Goal: Information Seeking & Learning: Learn about a topic

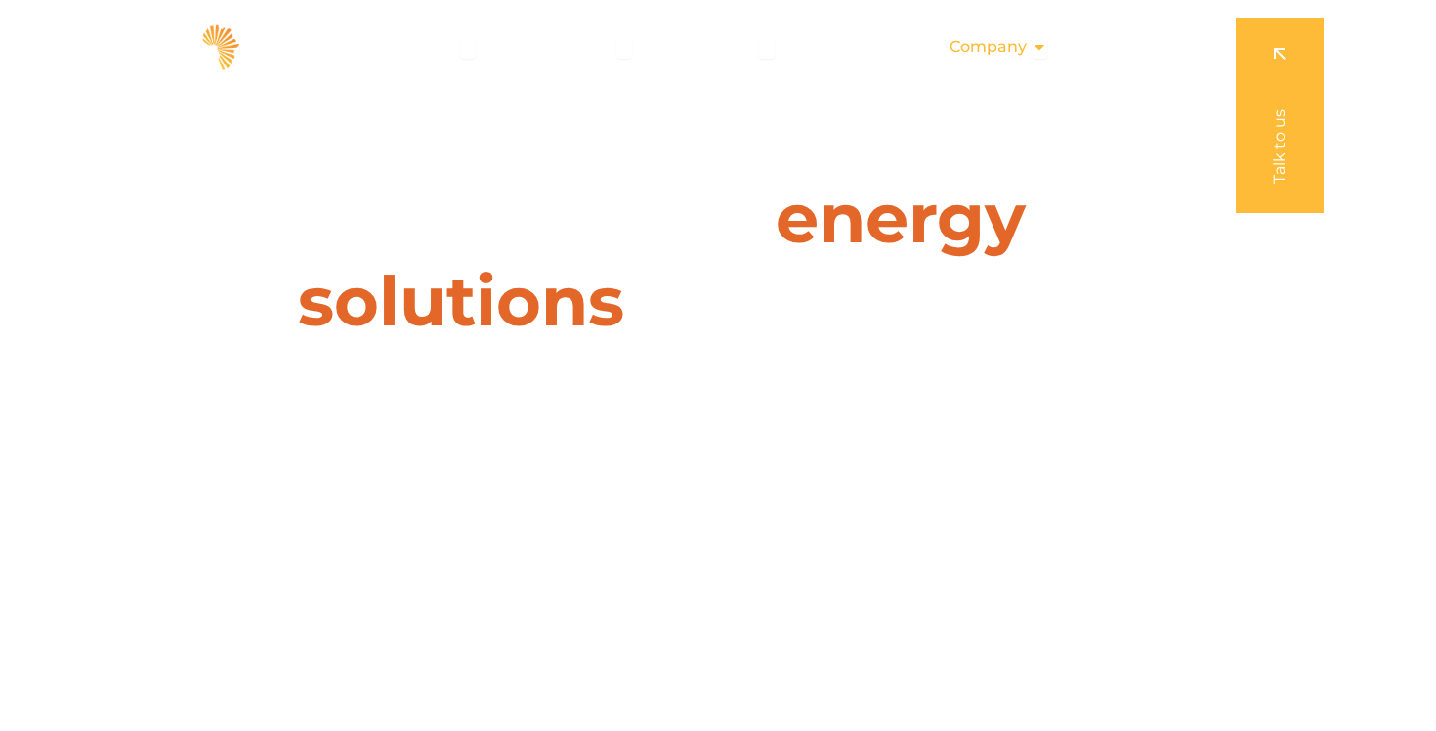
click at [1020, 41] on span "Company" at bounding box center [987, 46] width 77 height 23
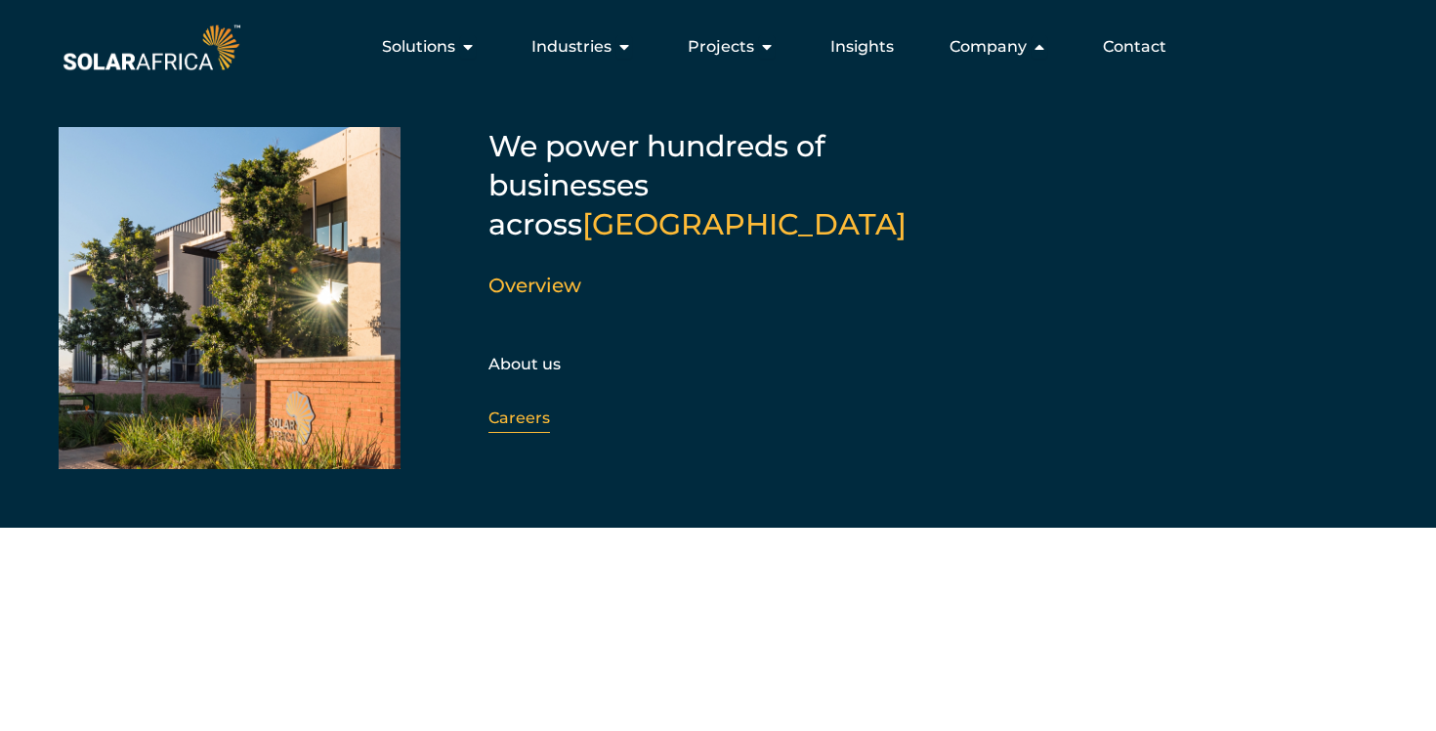
click at [537, 403] on div "Careers" at bounding box center [593, 417] width 211 height 29
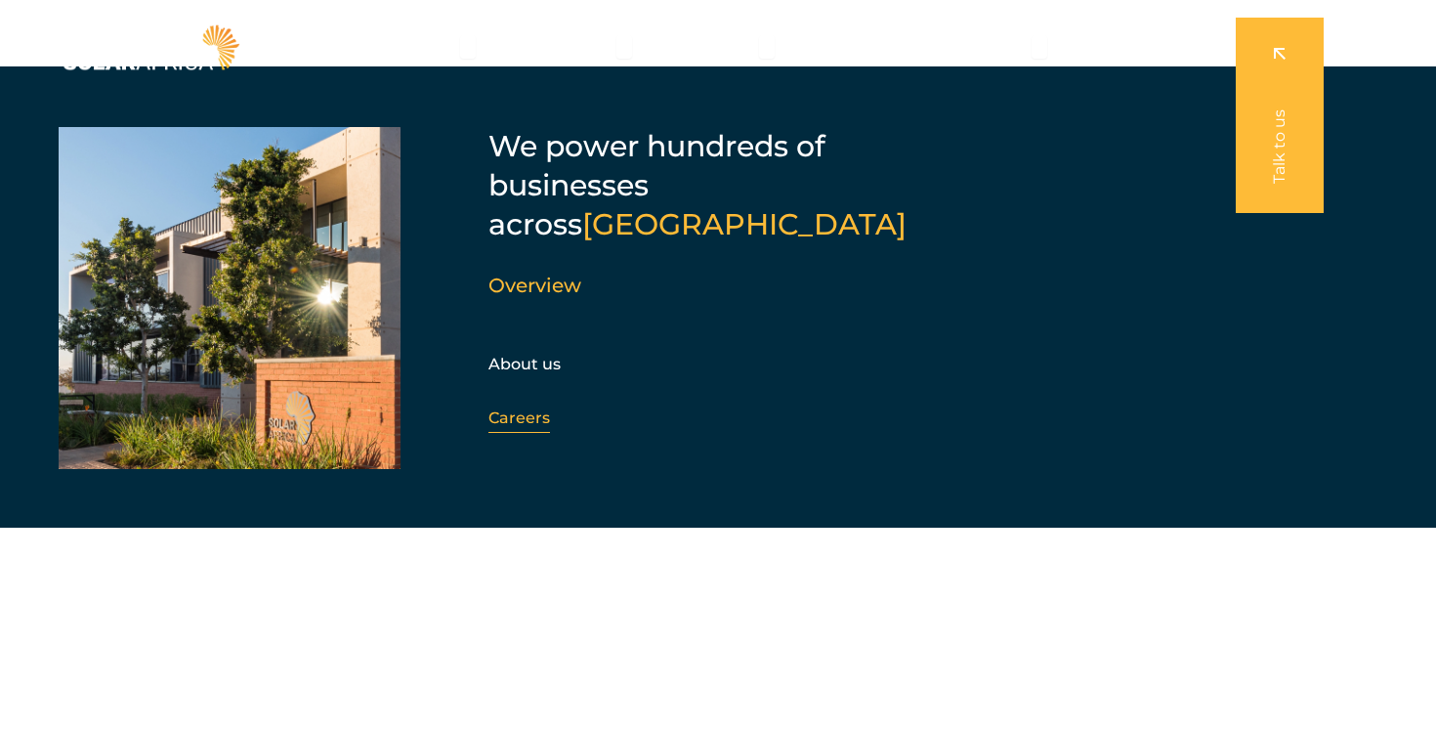
click at [515, 408] on link "Careers" at bounding box center [519, 417] width 62 height 19
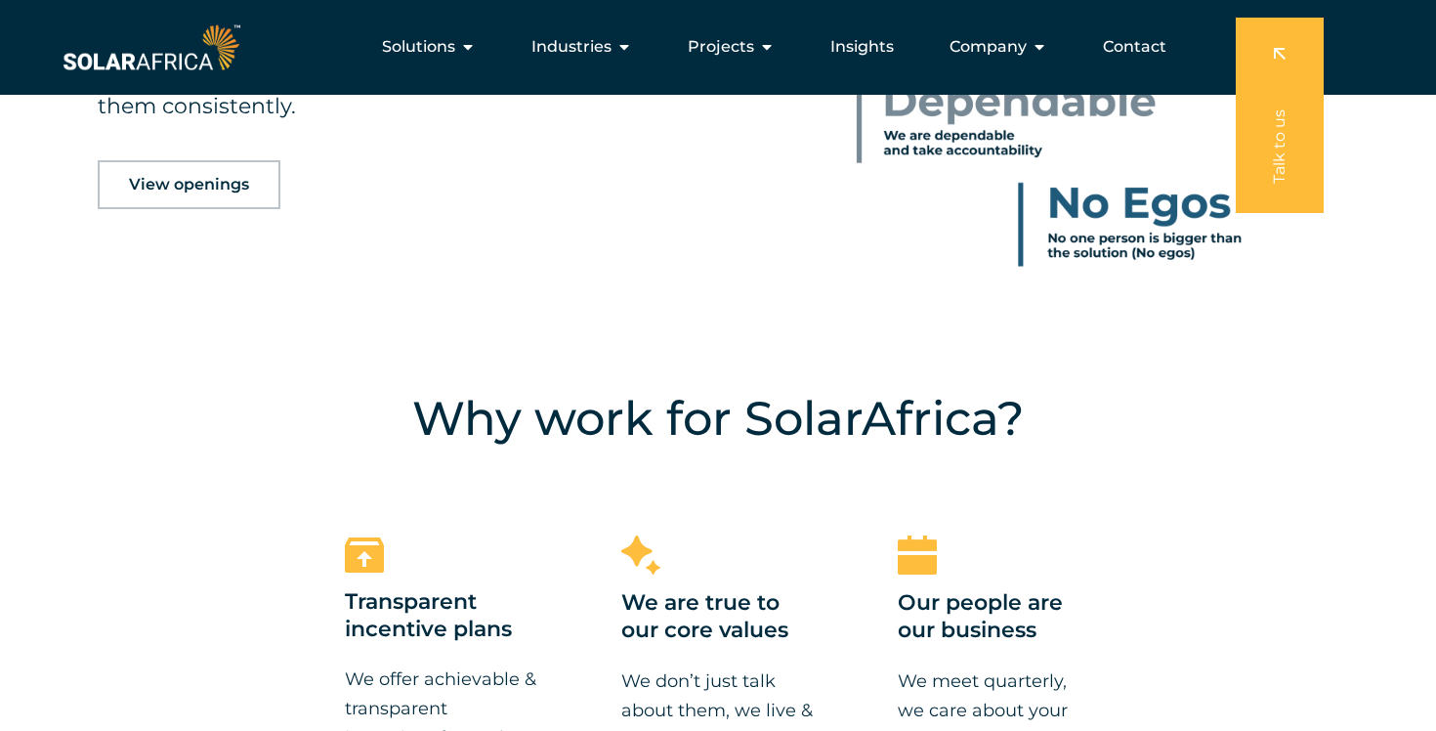
scroll to position [1068, 0]
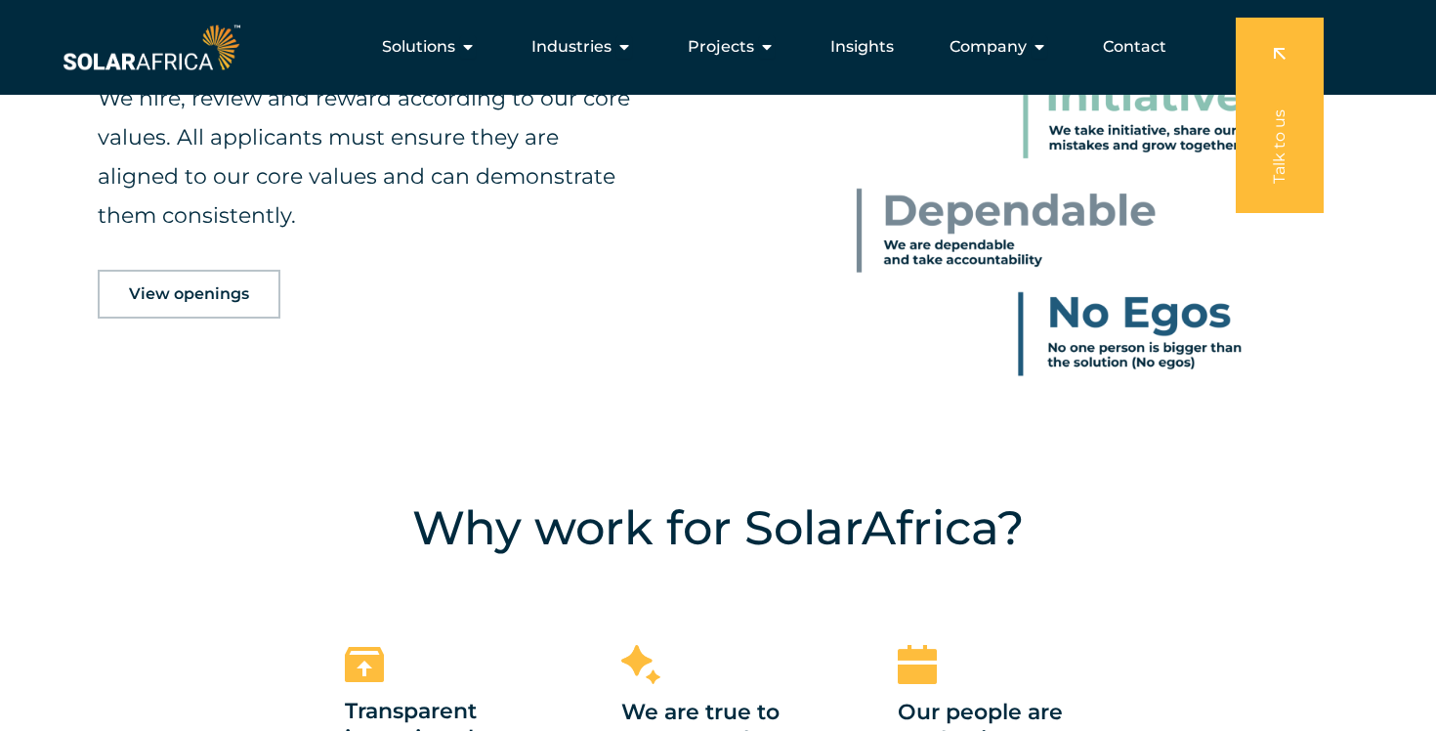
click at [239, 296] on span "View openings" at bounding box center [189, 294] width 120 height 16
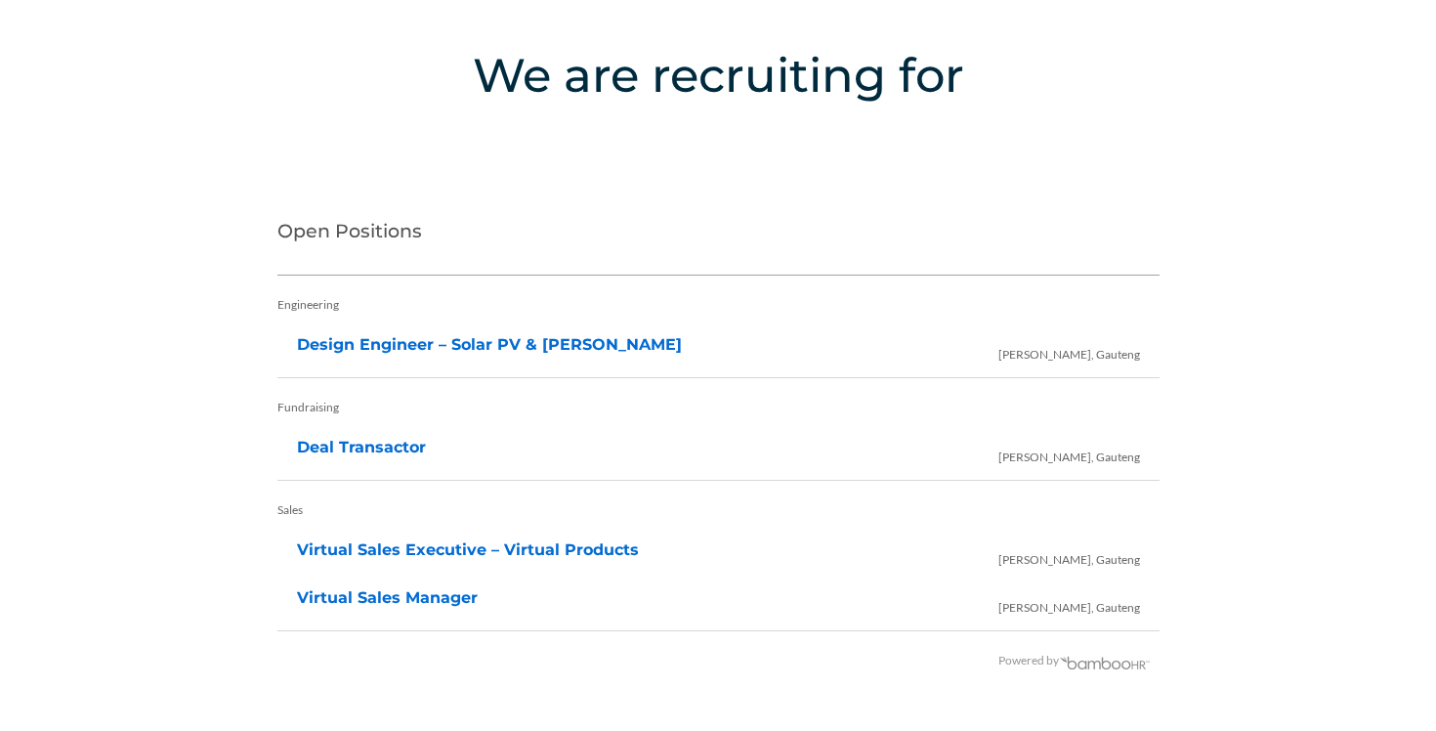
scroll to position [3881, 0]
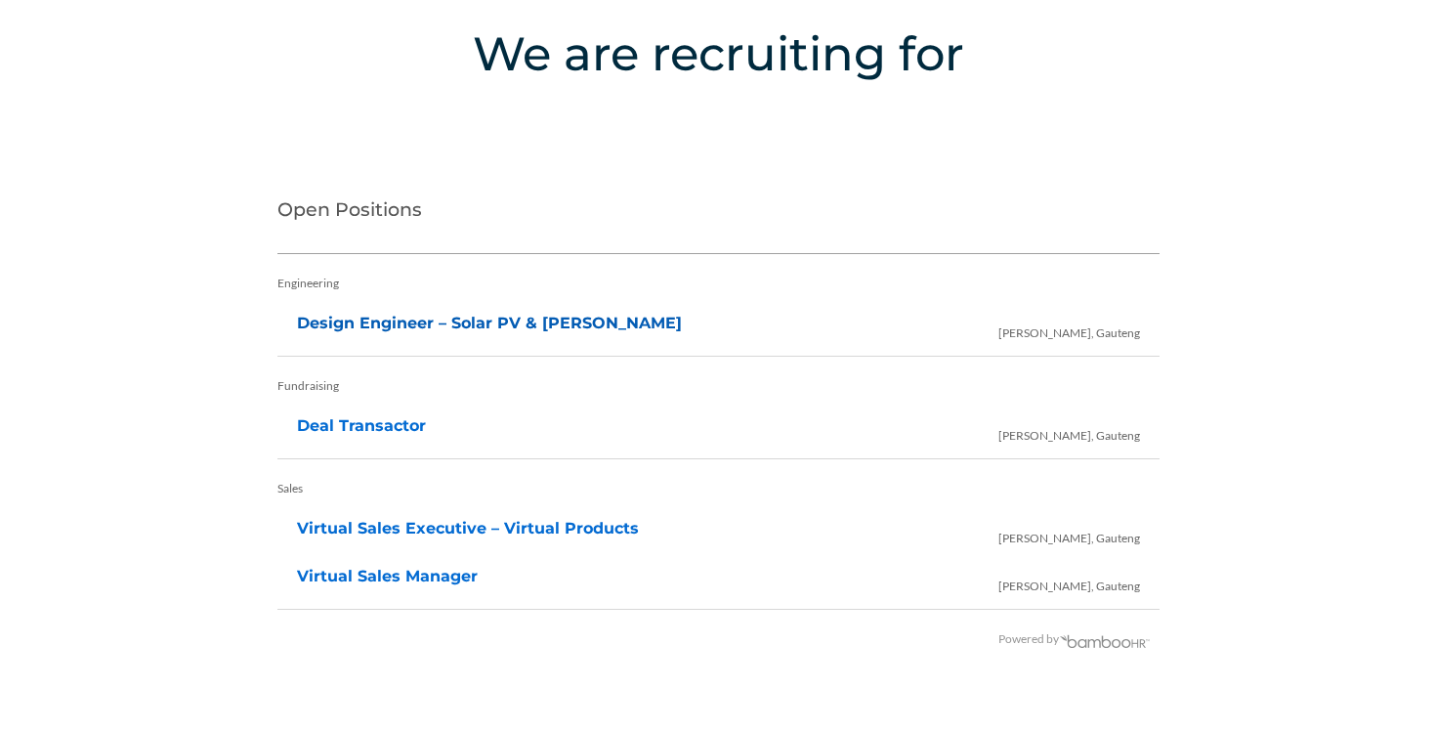
click at [466, 324] on link "Design Engineer – Solar PV & [PERSON_NAME]" at bounding box center [489, 323] width 385 height 19
